Goal: Navigation & Orientation: Find specific page/section

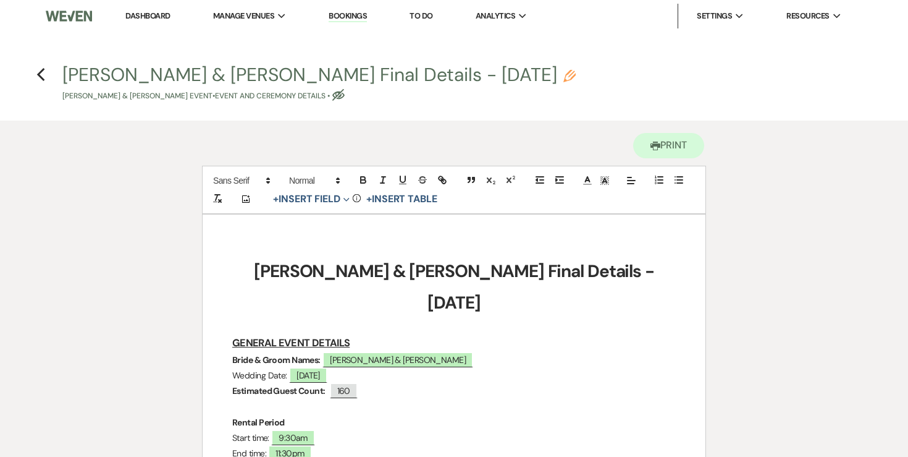
click at [588, 85] on div "[PERSON_NAME] & [PERSON_NAME] Final Details - [DATE] Pencil [PERSON_NAME] & [PE…" at bounding box center [458, 84] width 792 height 36
click at [676, 75] on div "[PERSON_NAME] & [PERSON_NAME] Final Details - [DATE] Pencil [PERSON_NAME] & [PE…" at bounding box center [458, 84] width 792 height 36
click at [629, 63] on h4 "Previous [PERSON_NAME] & [PERSON_NAME] Final Details - [DATE] Pencil [PERSON_NA…" at bounding box center [454, 82] width 890 height 40
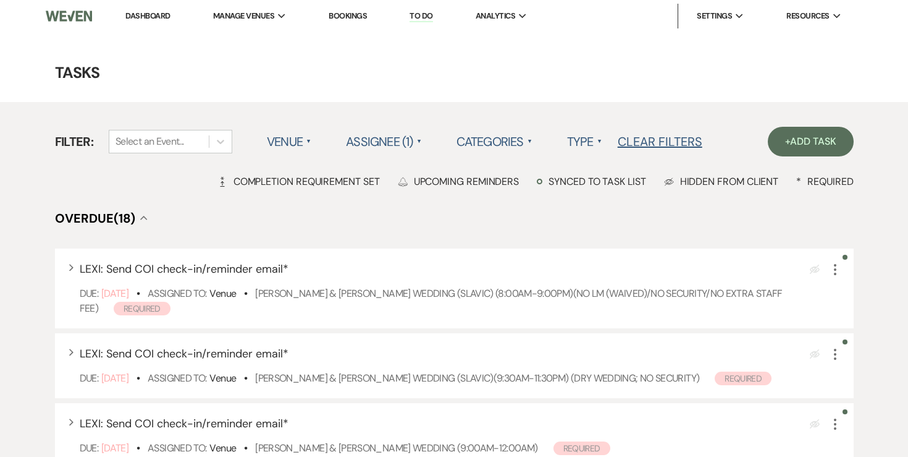
click at [159, 15] on link "Dashboard" at bounding box center [147, 16] width 44 height 11
